Goal: Find specific page/section: Find specific page/section

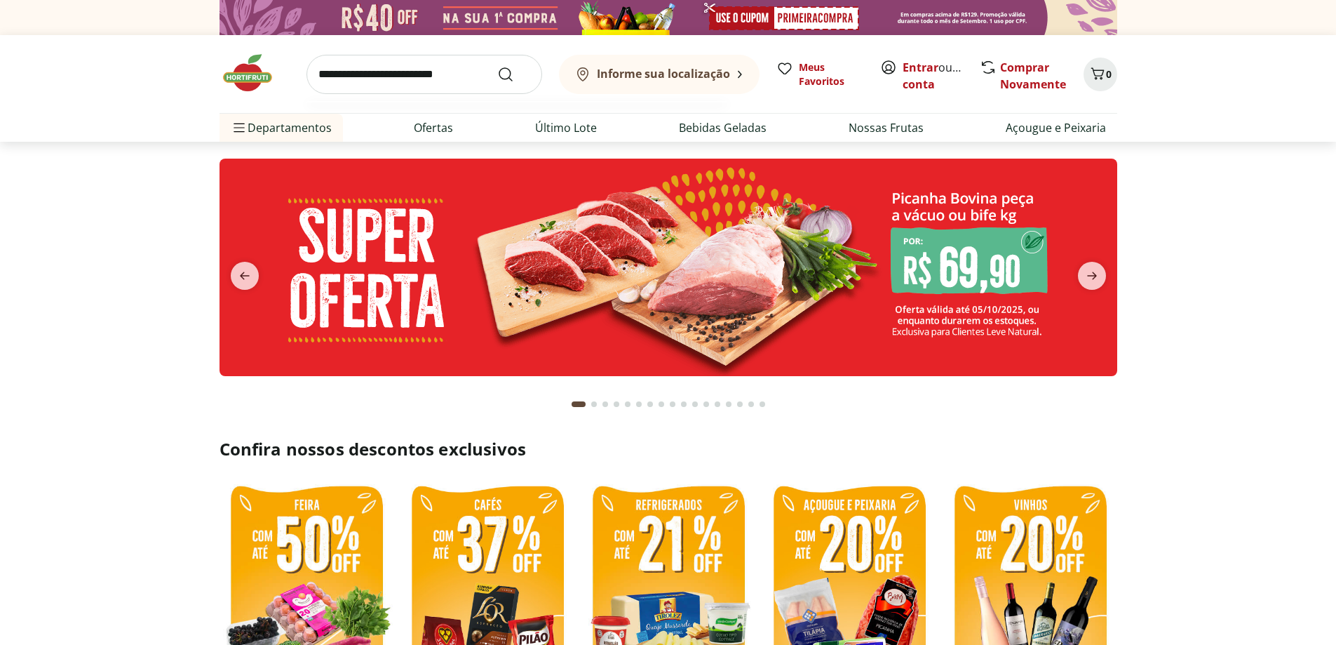
click at [433, 83] on input "search" at bounding box center [425, 74] width 236 height 39
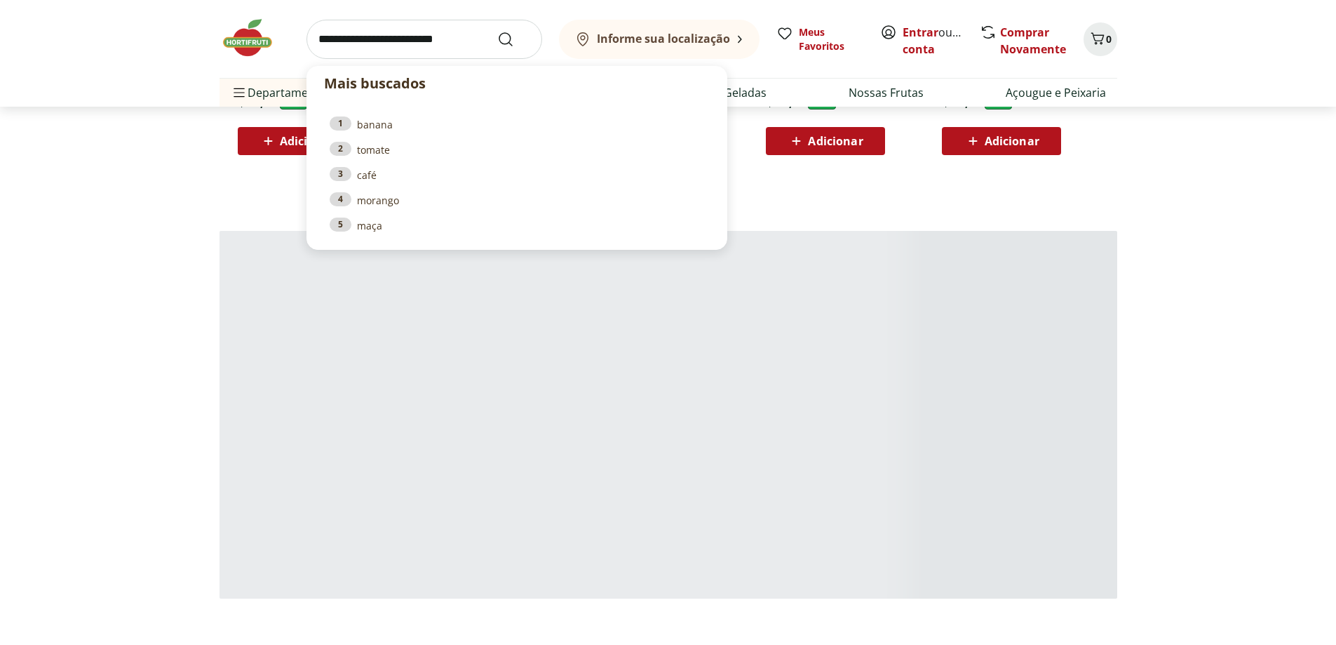
scroll to position [1473, 0]
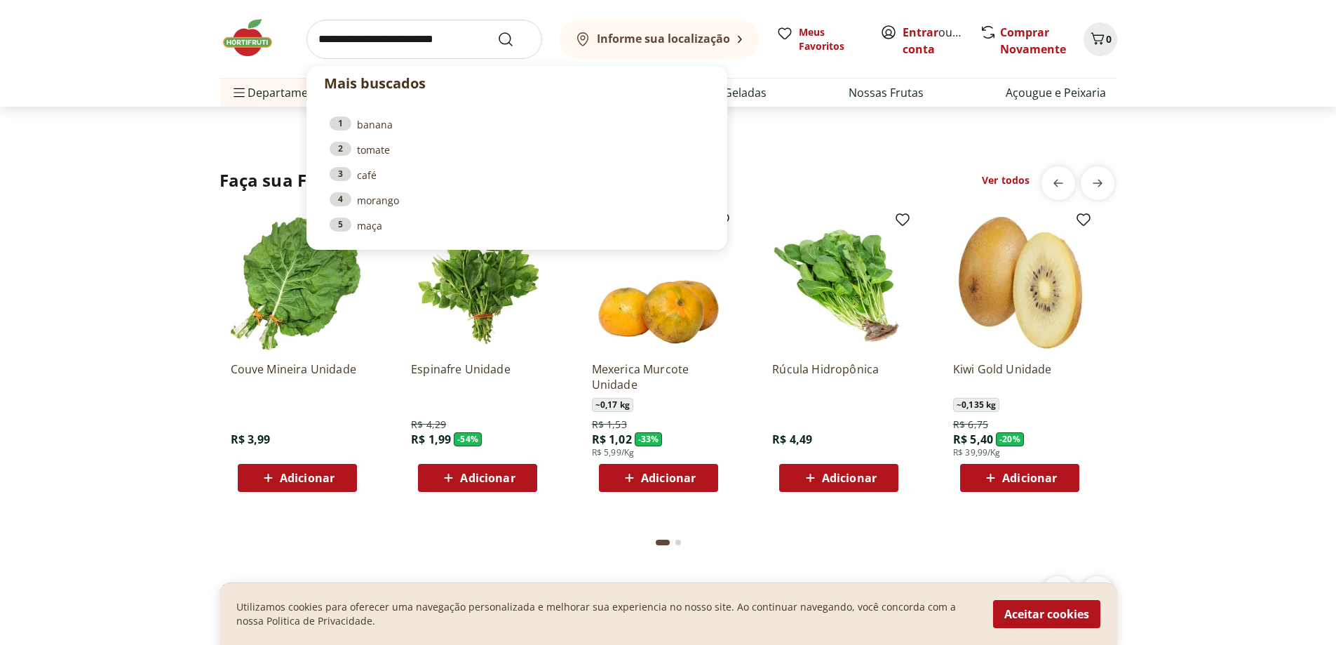
click at [450, 46] on input "search" at bounding box center [425, 39] width 236 height 39
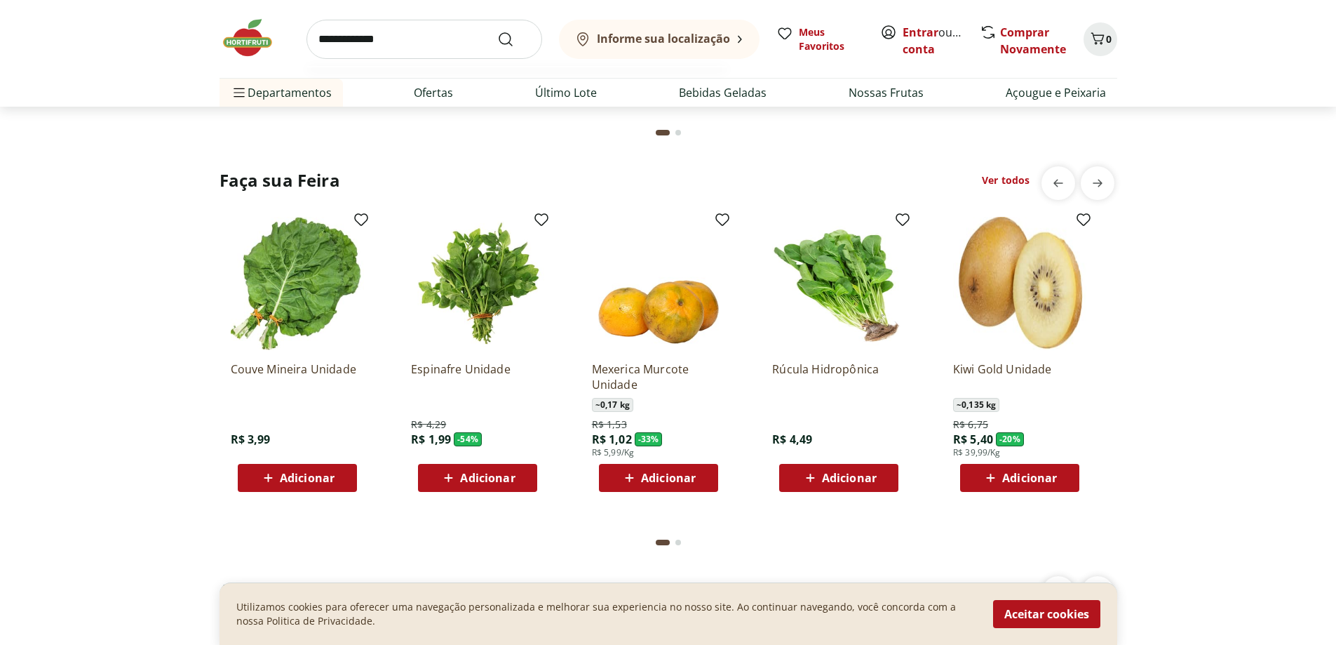
type input "**********"
click at [497, 31] on button "Submit Search" at bounding box center [514, 39] width 34 height 17
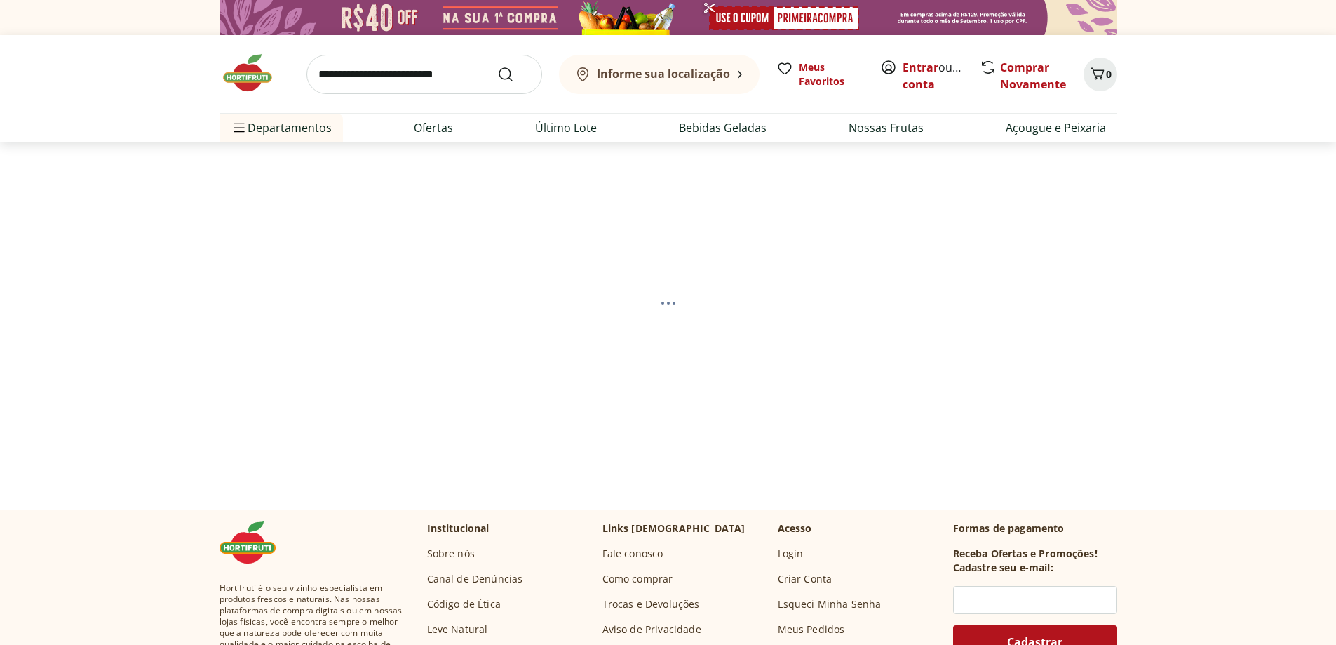
select select "**********"
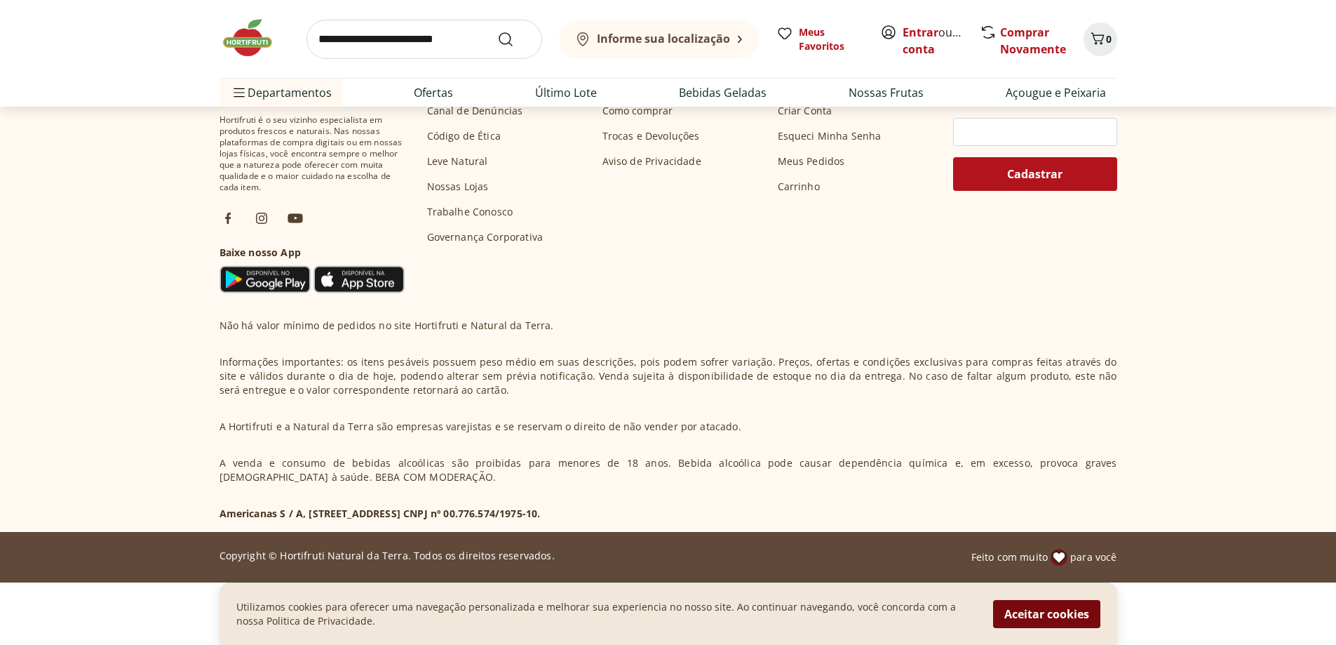
click at [627, 619] on button "Aceitar cookies" at bounding box center [1046, 614] width 107 height 28
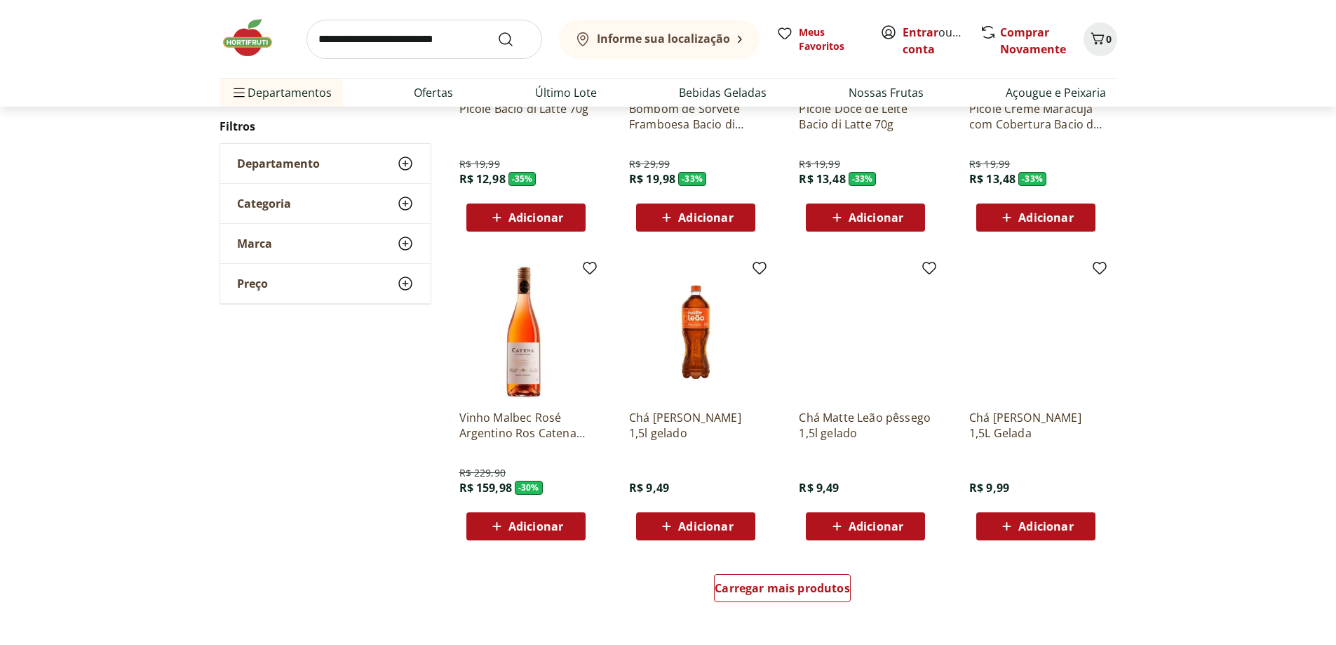
scroll to position [584, 0]
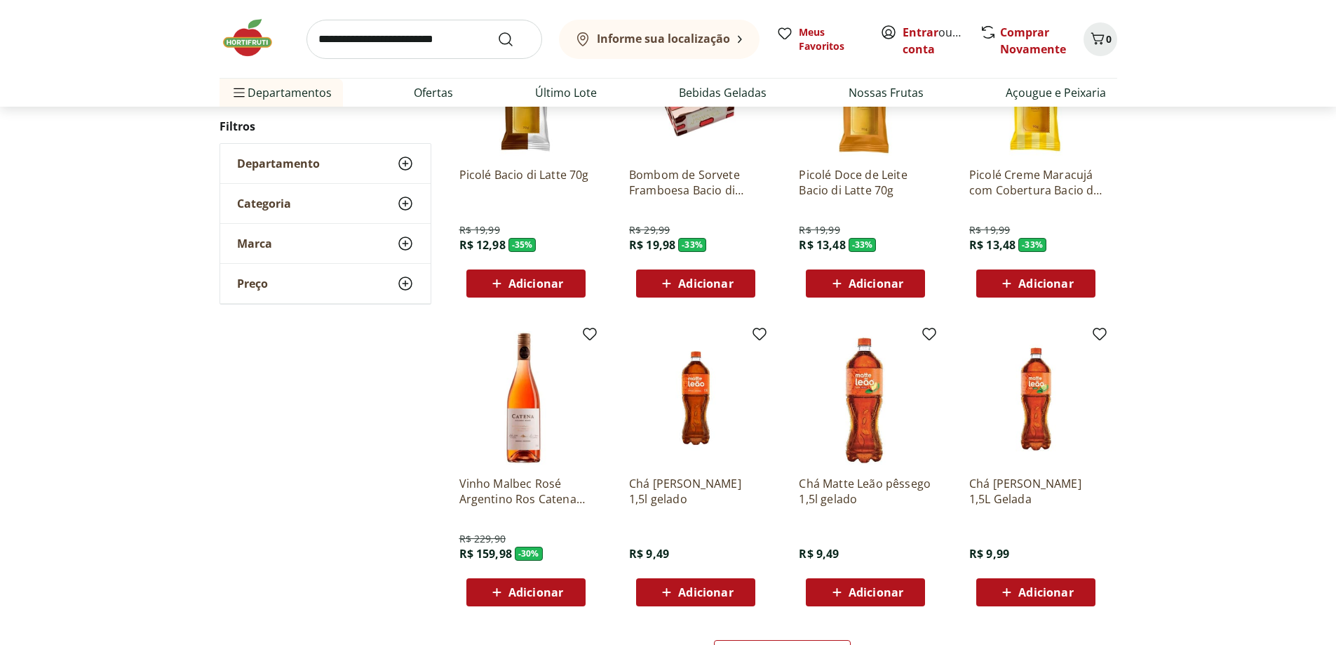
click at [627, 48] on button "Informe sua localização" at bounding box center [659, 39] width 201 height 39
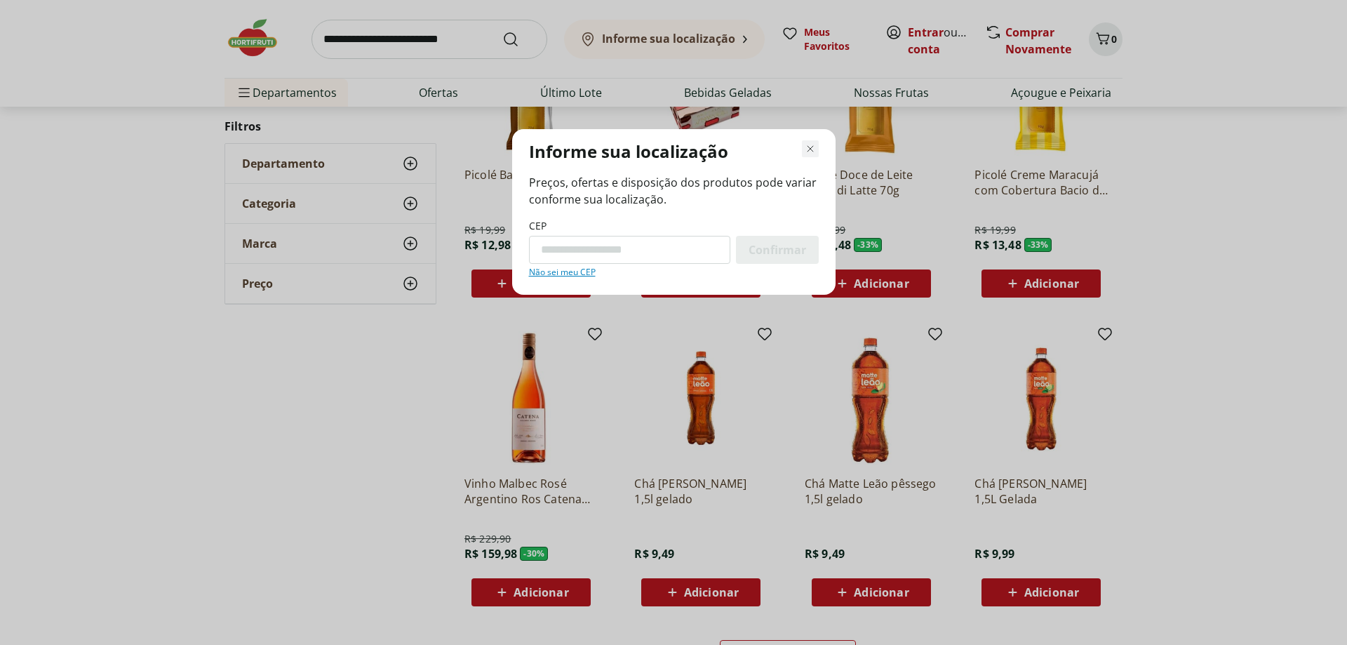
click at [627, 149] on icon "Fechar modal de regionalização" at bounding box center [810, 148] width 17 height 17
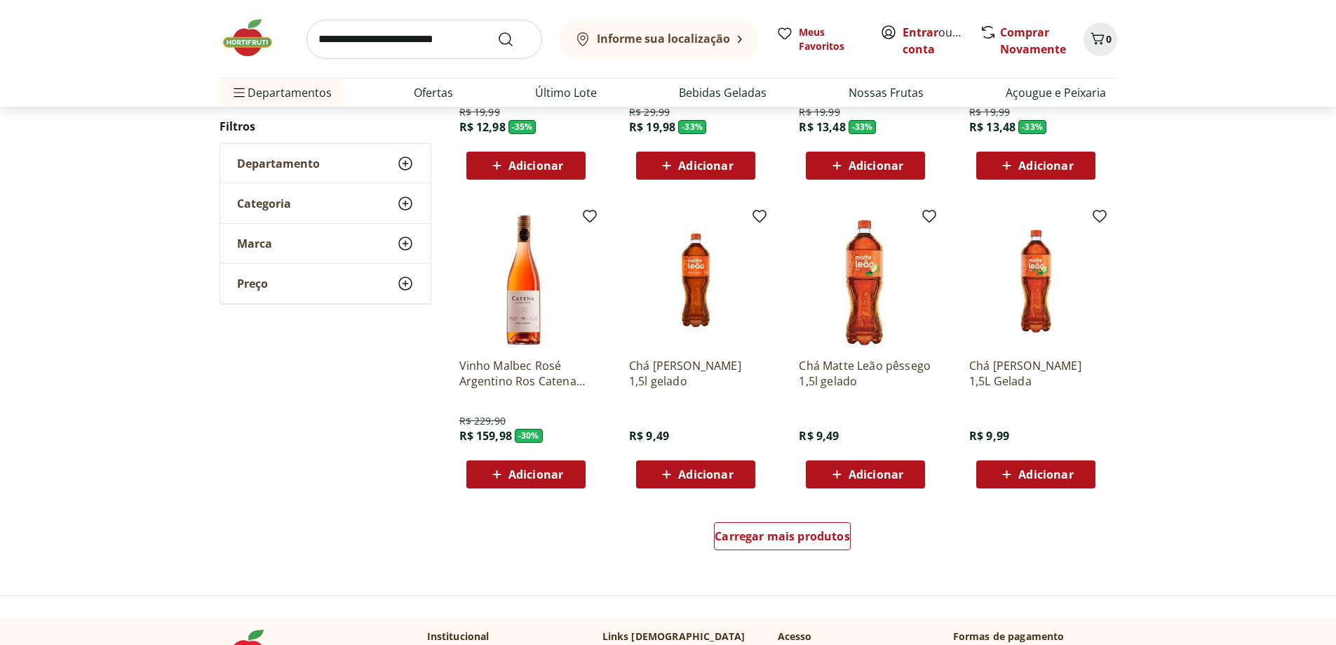
scroll to position [443, 0]
